Goal: Find specific fact: Find contact information

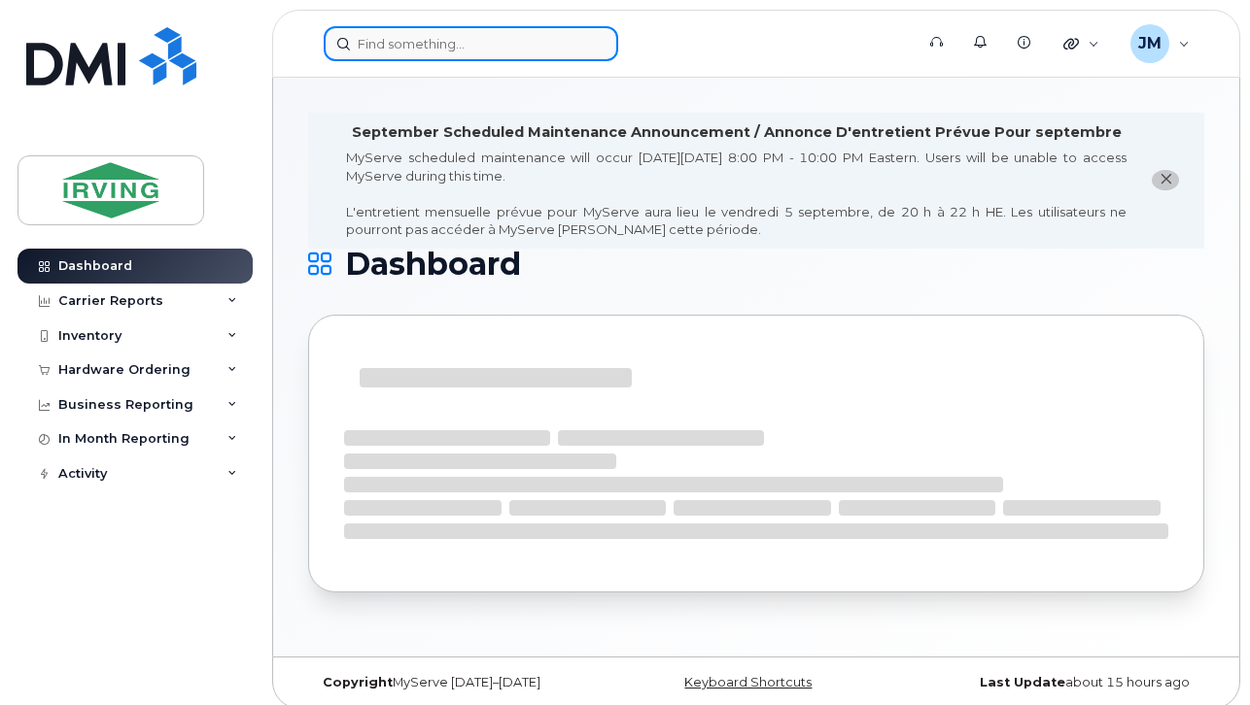
click at [419, 43] on input at bounding box center [471, 43] width 294 height 35
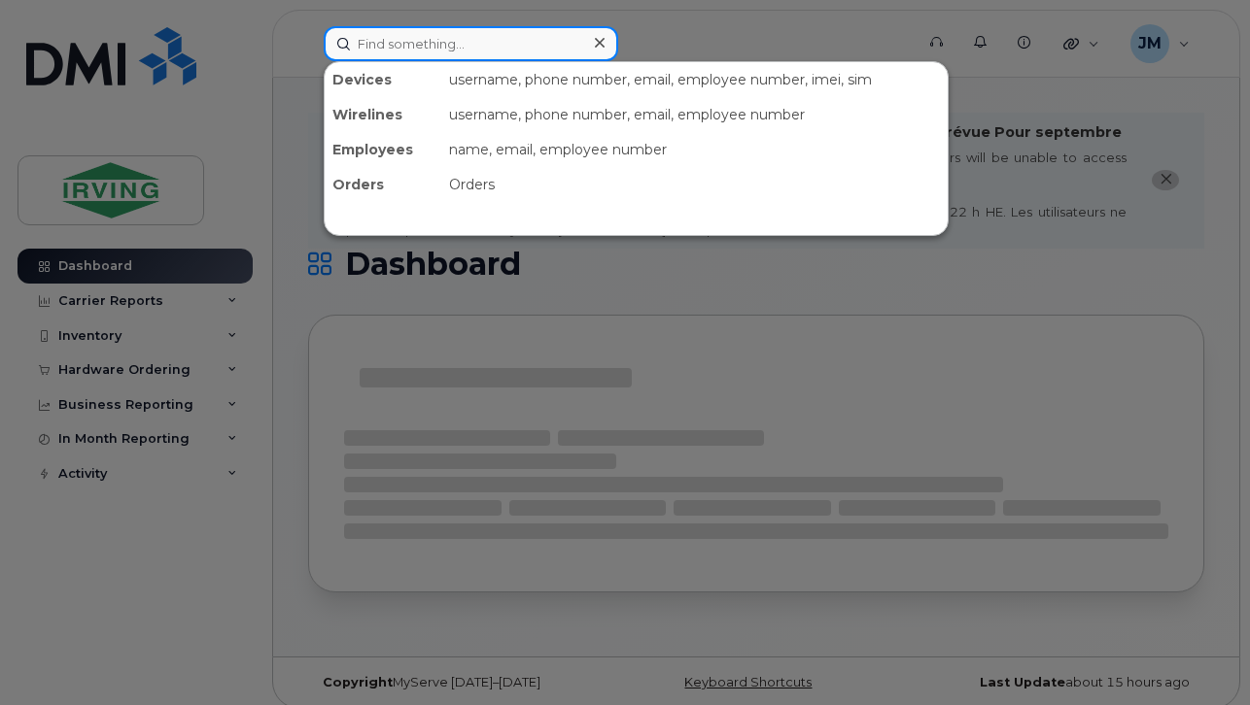
paste input "350633310064203"
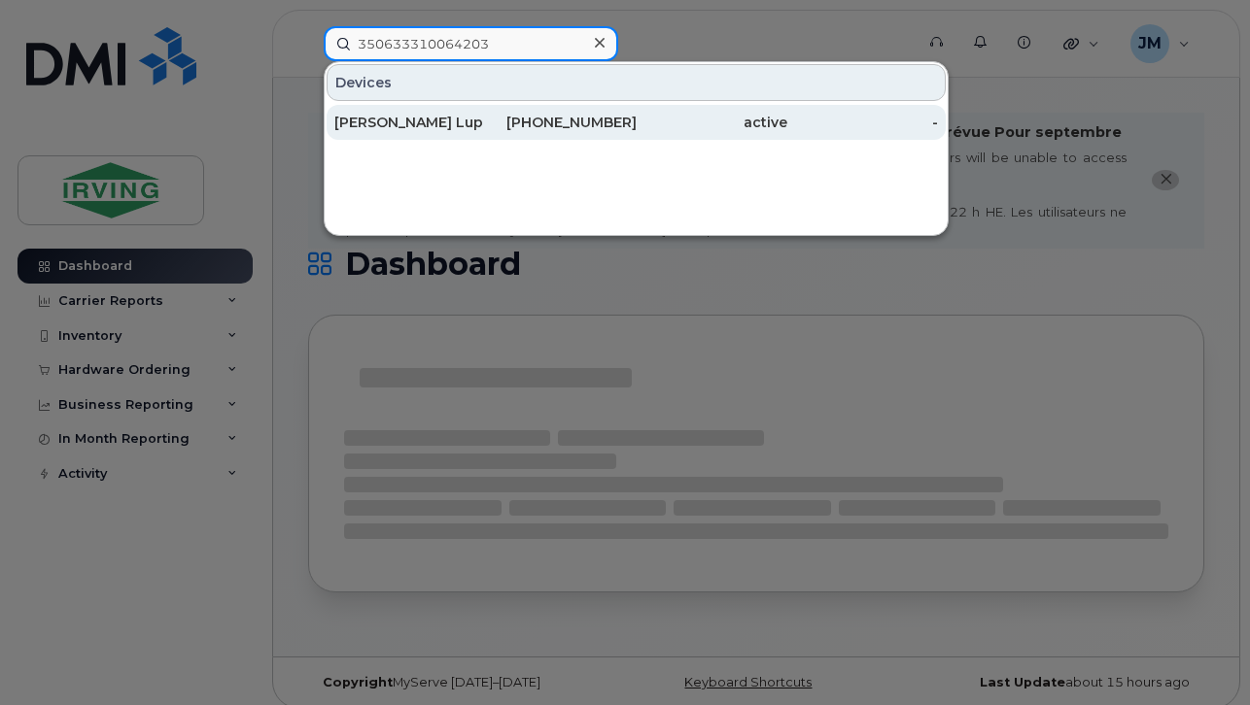
type input "350633310064203"
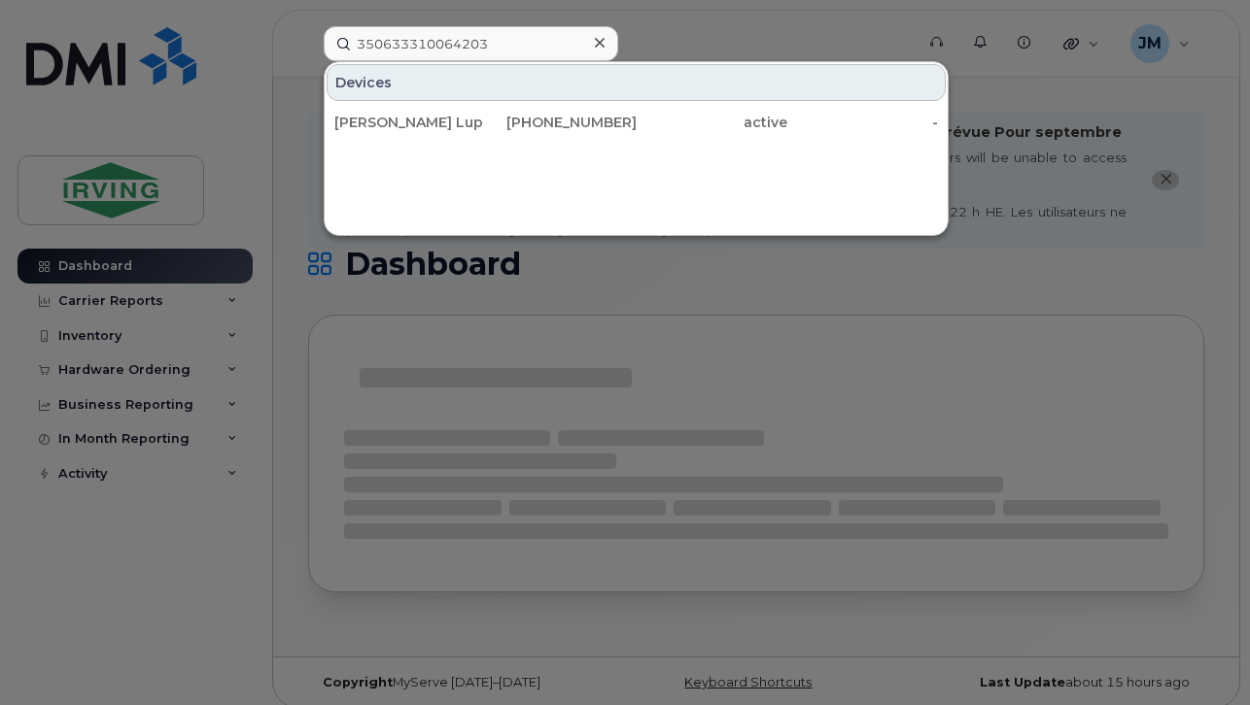
drag, startPoint x: 517, startPoint y: 116, endPoint x: 568, endPoint y: 180, distance: 82.3
click at [517, 116] on div "506-754-2096" at bounding box center [560, 122] width 151 height 19
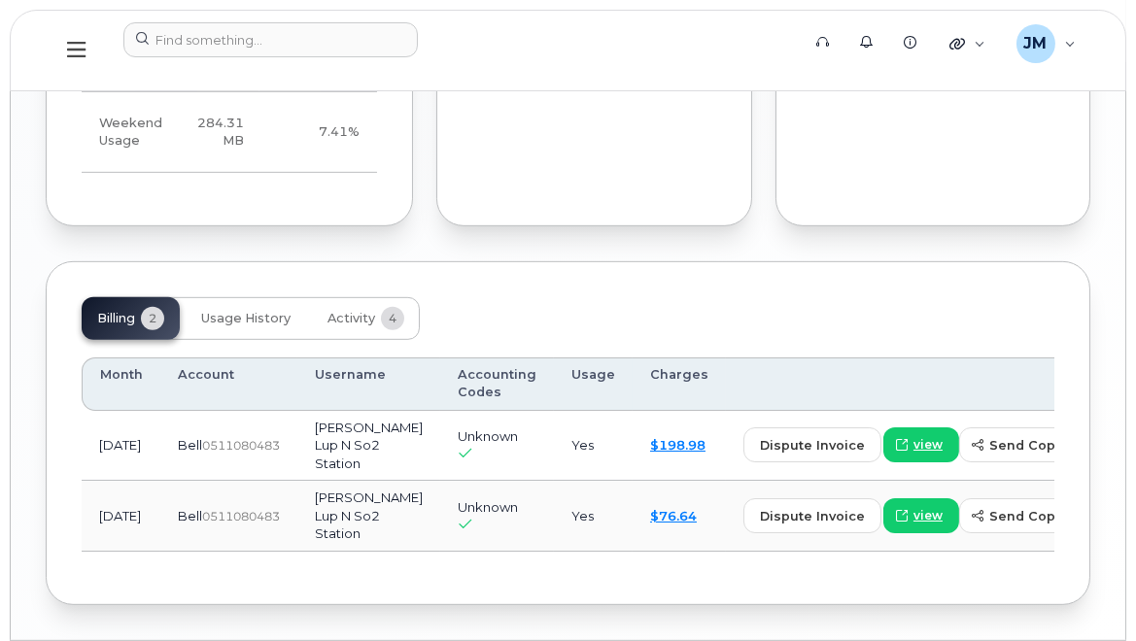
scroll to position [1761, 0]
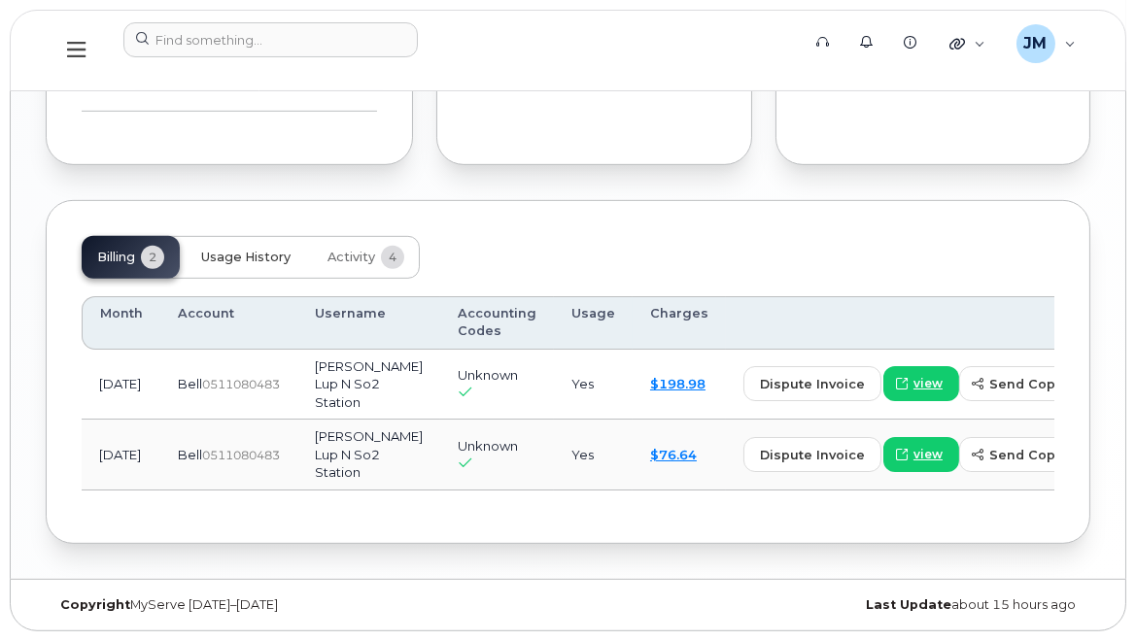
click at [243, 250] on span "Usage History" at bounding box center [245, 258] width 89 height 16
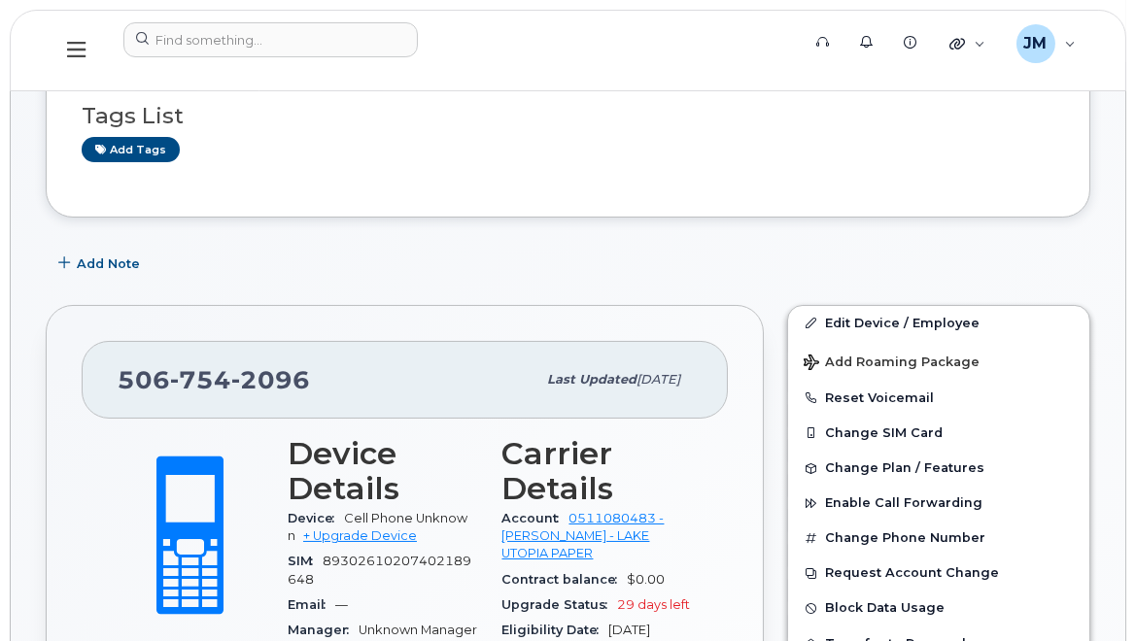
scroll to position [264, 0]
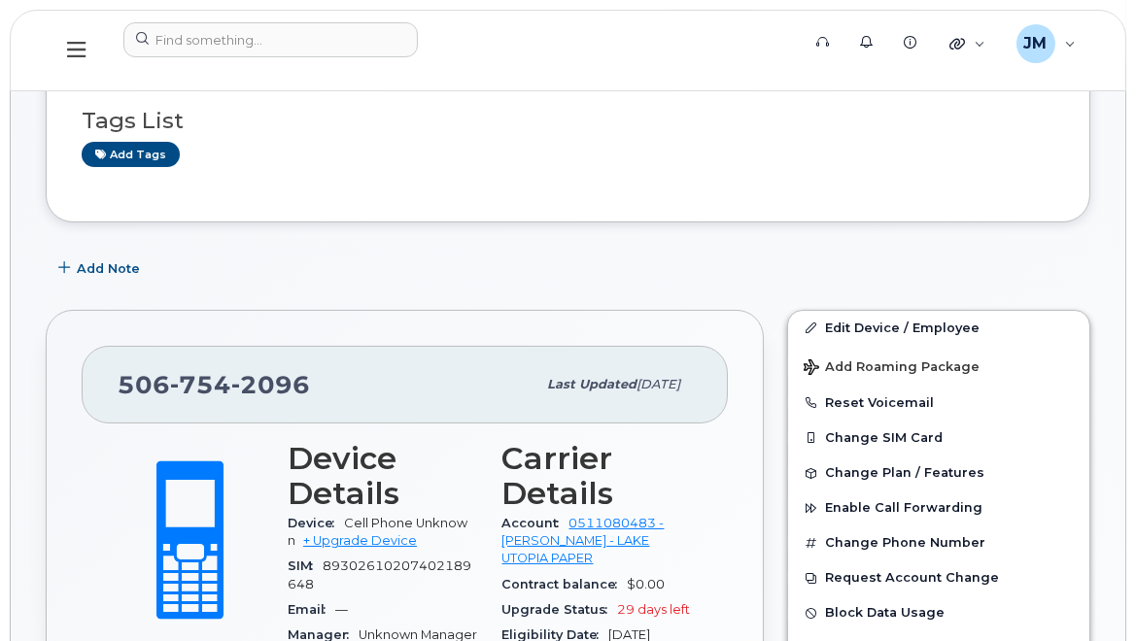
click at [301, 386] on span "2096" at bounding box center [270, 384] width 79 height 29
drag, startPoint x: 315, startPoint y: 385, endPoint x: 103, endPoint y: 395, distance: 212.1
click at [103, 395] on div "[PHONE_NUMBER] Last updated [DATE]" at bounding box center [405, 385] width 646 height 78
copy span "[PHONE_NUMBER]"
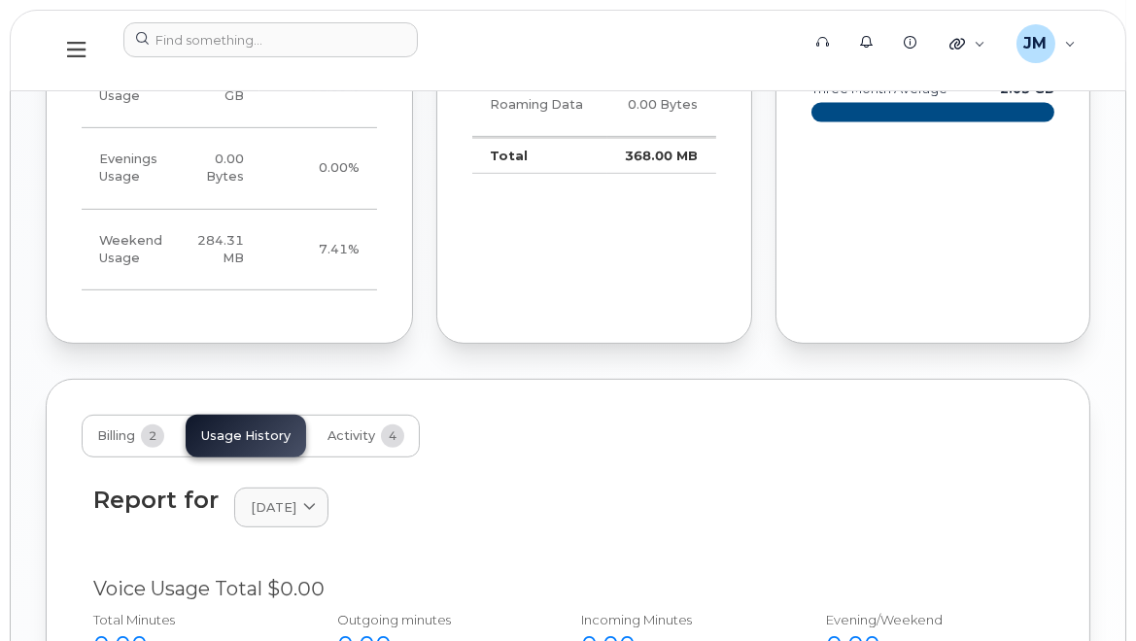
scroll to position [1767, 0]
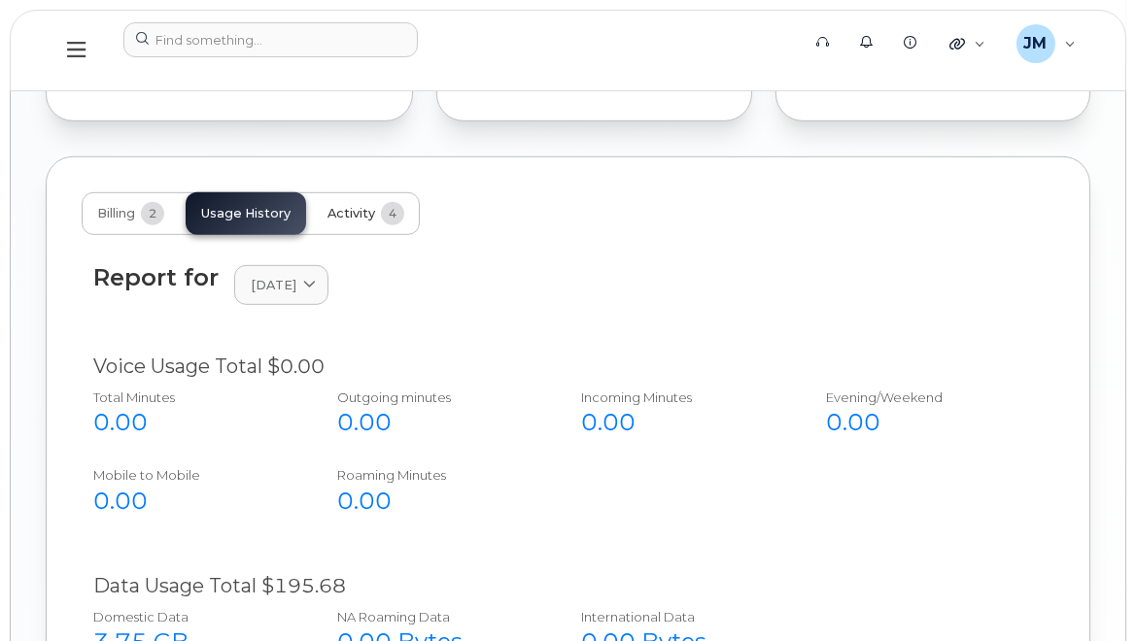
click at [350, 223] on button "Activity 4" at bounding box center [366, 213] width 108 height 43
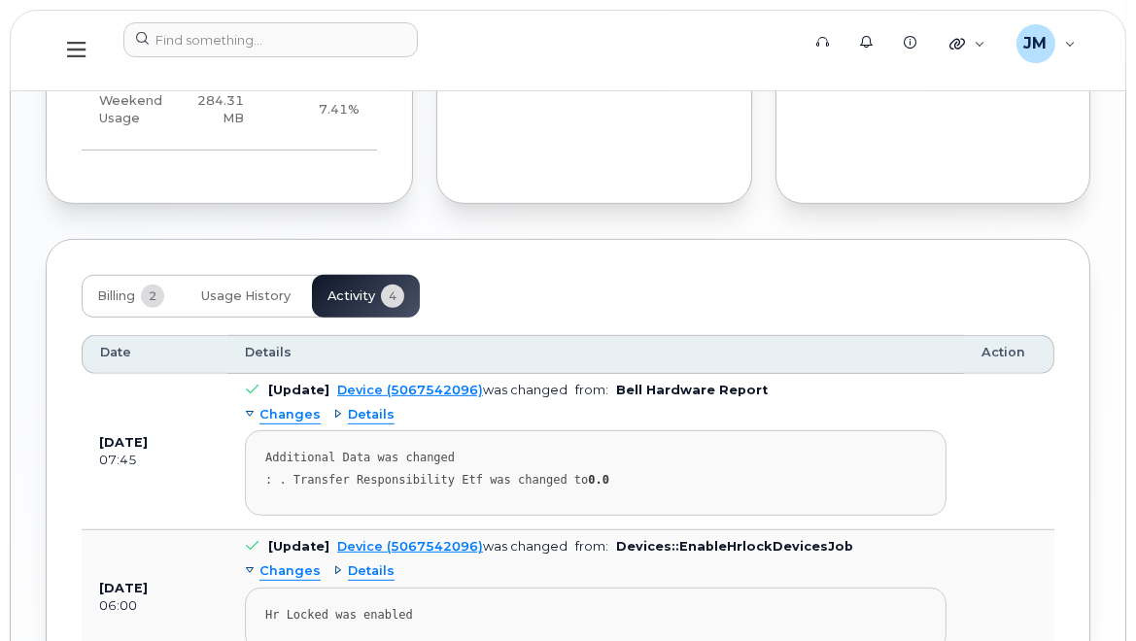
scroll to position [1678, 0]
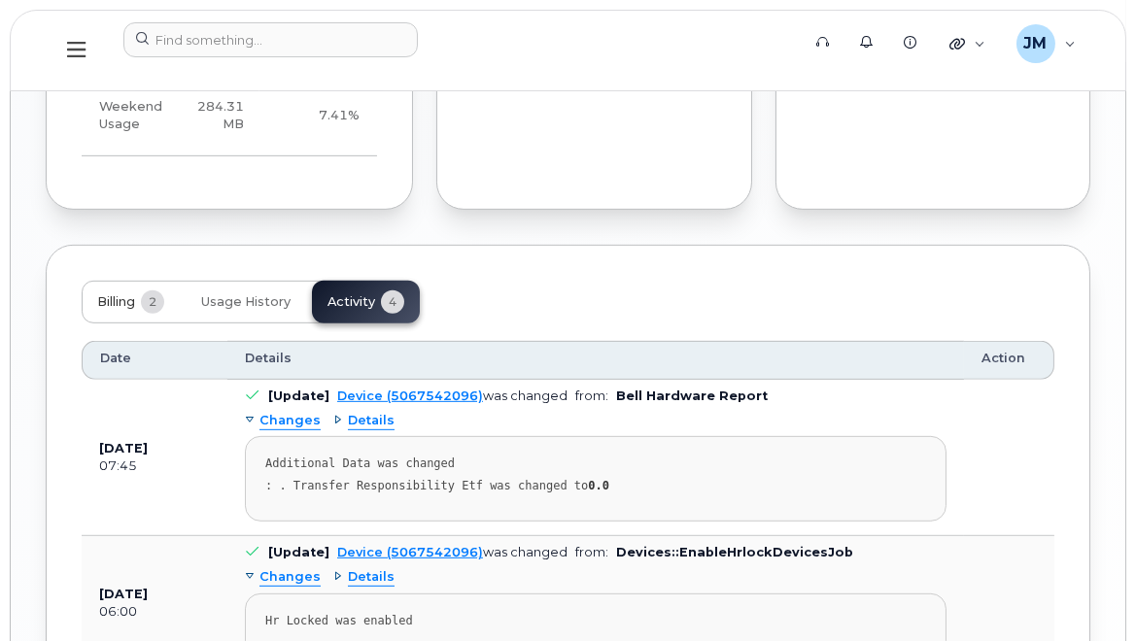
click at [120, 307] on span "Billing" at bounding box center [116, 302] width 38 height 16
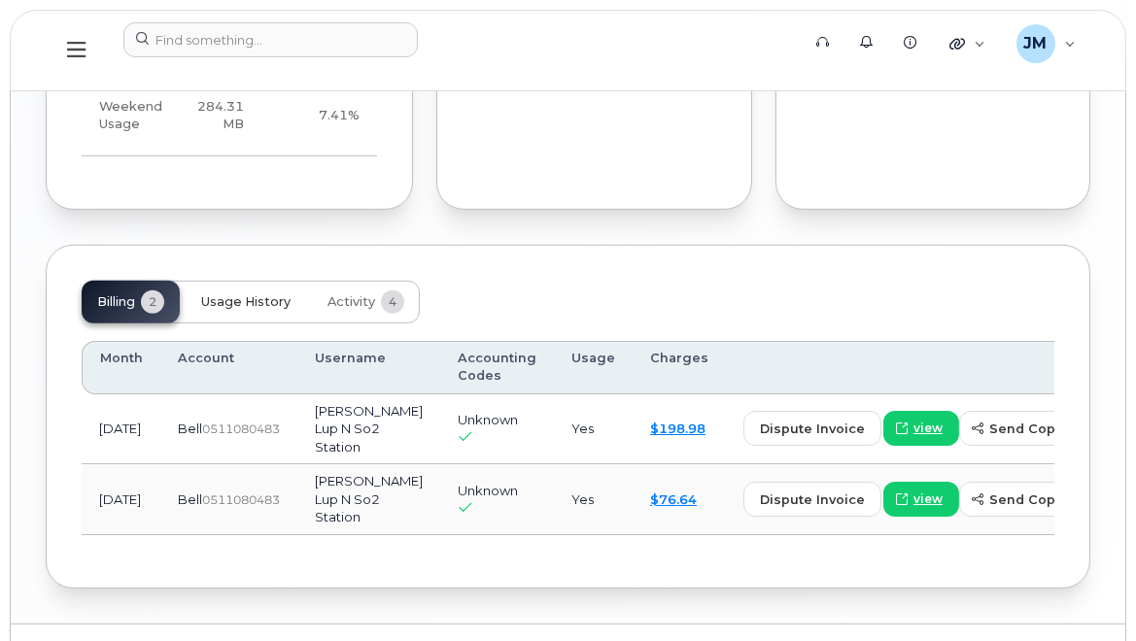
click at [246, 294] on span "Usage History" at bounding box center [245, 302] width 89 height 16
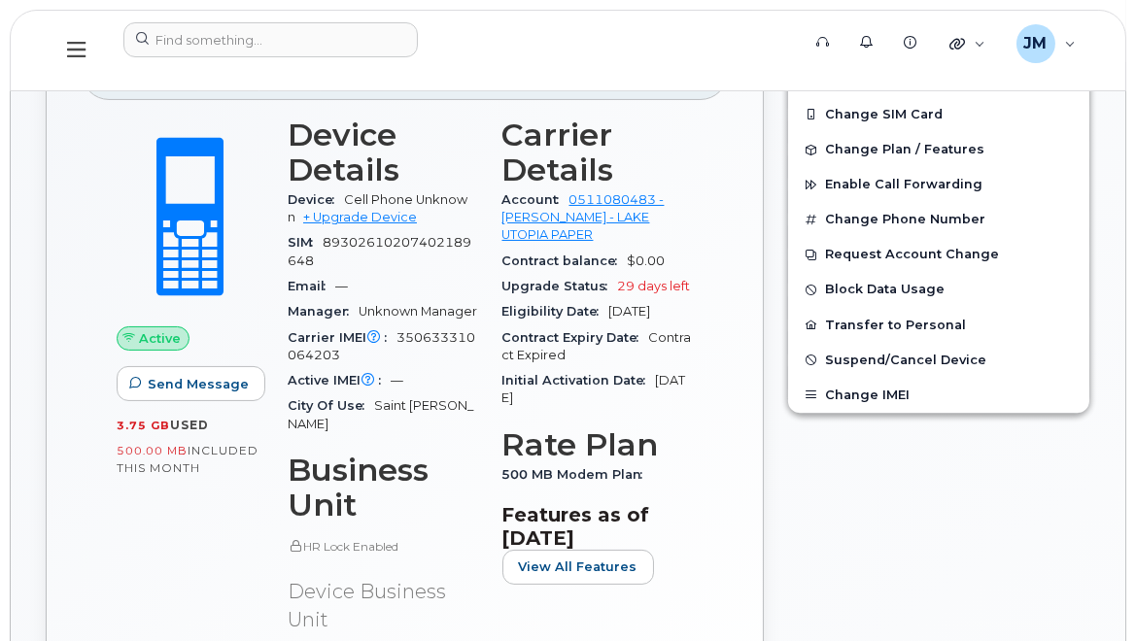
scroll to position [618, 0]
